Goal: Find specific page/section: Find specific page/section

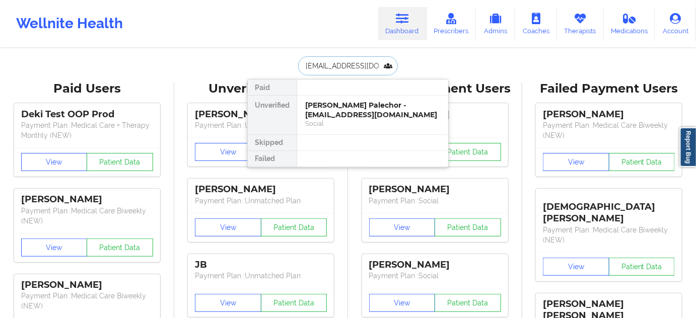
paste input "Pt [PERSON_NAME]"
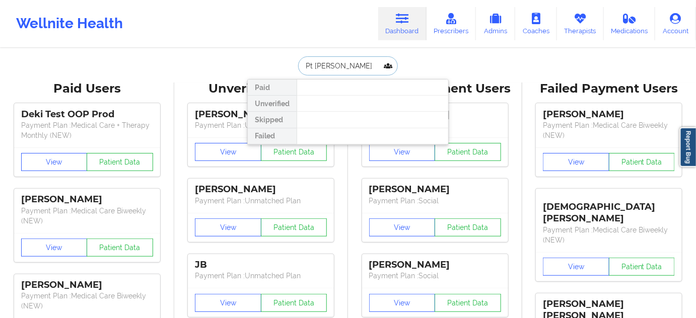
click at [311, 67] on input "Pt [PERSON_NAME]" at bounding box center [348, 65] width 100 height 19
click at [329, 72] on input "[PERSON_NAME]" at bounding box center [348, 65] width 100 height 19
drag, startPoint x: 323, startPoint y: 64, endPoint x: 338, endPoint y: 64, distance: 15.6
click at [338, 64] on input "[PERSON_NAME] har" at bounding box center [348, 65] width 100 height 19
paste input "[PERSON_NAME]"
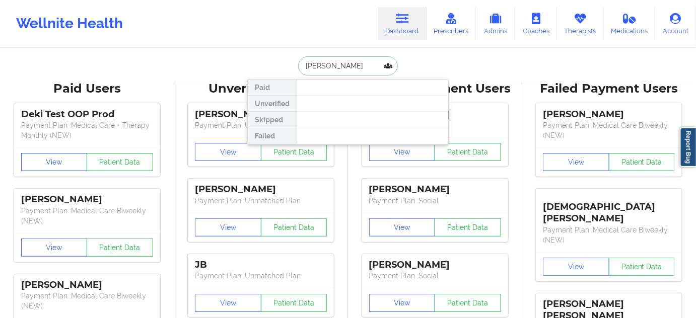
click at [301, 69] on input "[PERSON_NAME]" at bounding box center [348, 65] width 100 height 19
click at [324, 69] on input "[PERSON_NAME]" at bounding box center [348, 65] width 100 height 19
click at [345, 68] on input "[PERSON_NAME]" at bounding box center [348, 65] width 100 height 19
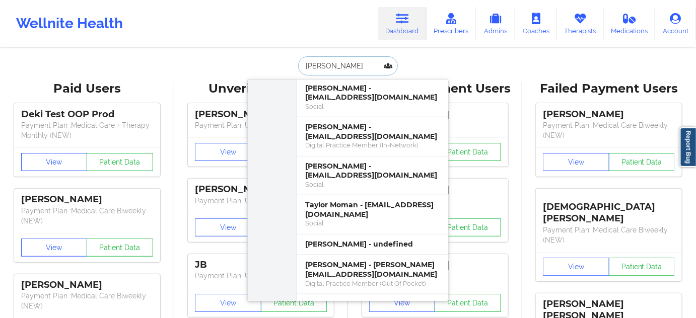
scroll to position [304, 0]
click at [303, 61] on input "[PERSON_NAME]" at bounding box center [348, 65] width 100 height 19
paste input "[PERSON_NAME]"
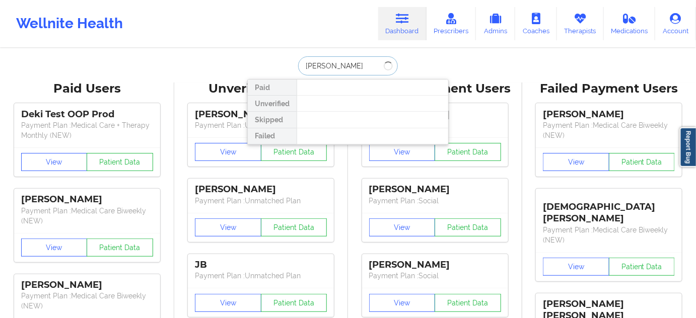
click at [303, 66] on input "[PERSON_NAME]" at bounding box center [348, 65] width 100 height 19
click at [343, 70] on input "[PERSON_NAME]" at bounding box center [348, 65] width 100 height 19
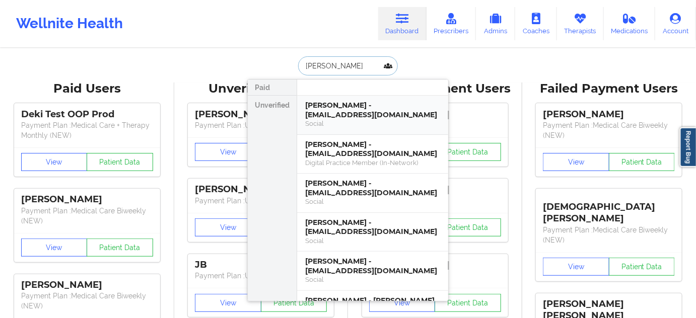
paste input "[EMAIL_ADDRESS][DOMAIN_NAME]"
type input "[EMAIL_ADDRESS][DOMAIN_NAME]"
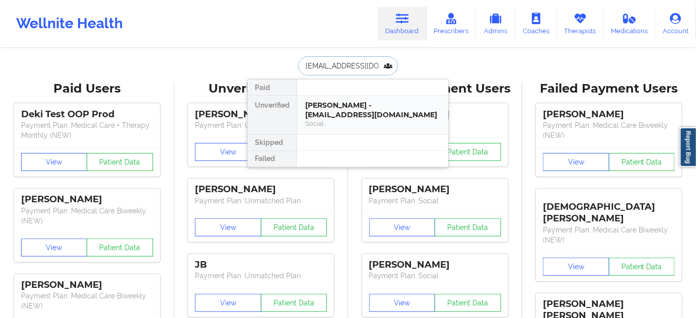
click at [343, 114] on div "[PERSON_NAME] - [EMAIL_ADDRESS][DOMAIN_NAME]" at bounding box center [372, 110] width 135 height 19
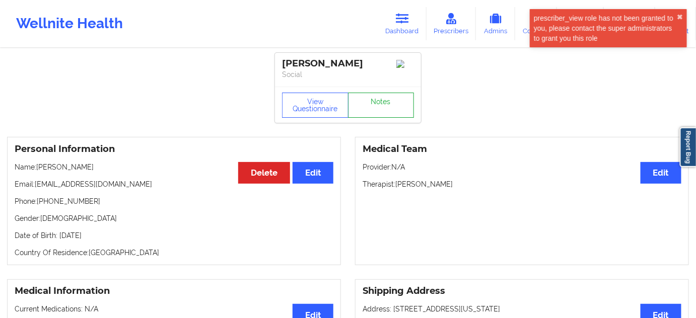
click at [373, 116] on link "Notes" at bounding box center [381, 105] width 66 height 25
